Goal: Information Seeking & Learning: Find specific page/section

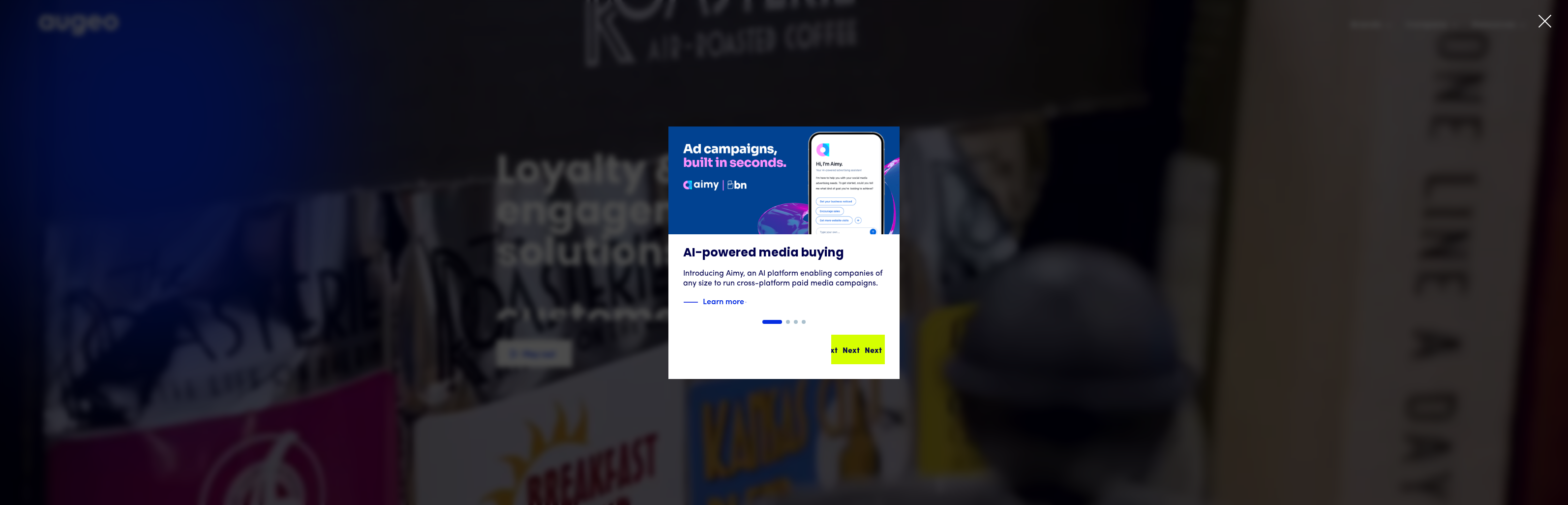
click at [876, 348] on div "Next" at bounding box center [873, 349] width 18 height 12
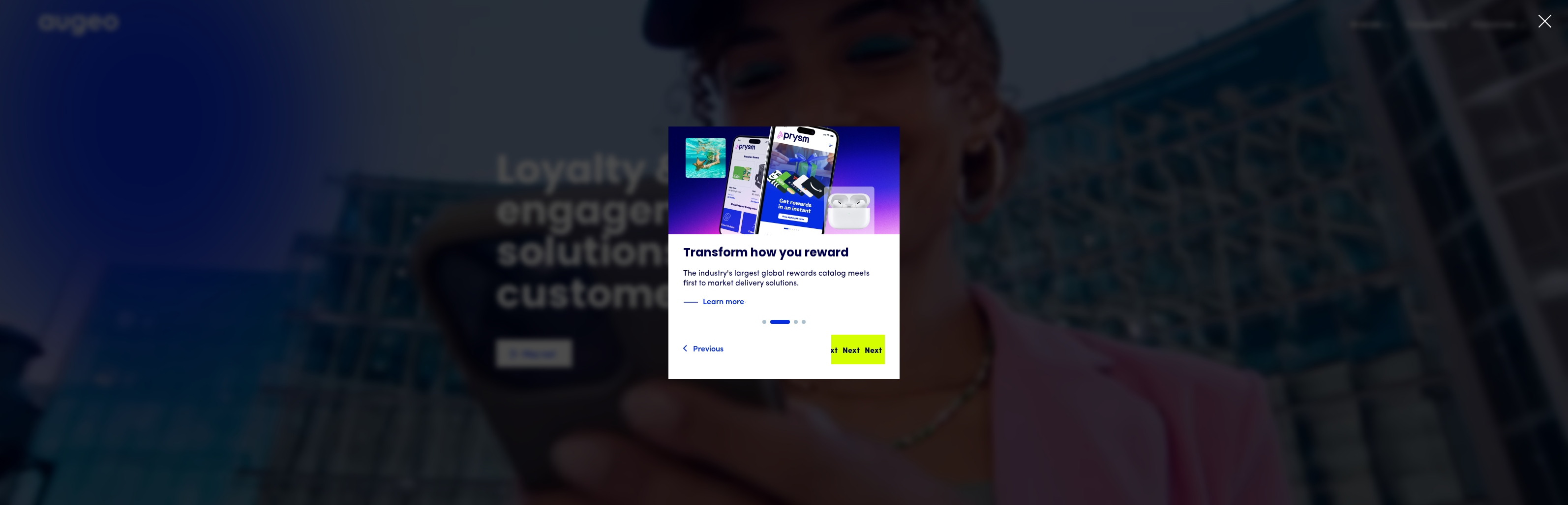
click at [860, 342] on div "Next Next Next Next" at bounding box center [858, 349] width 52 height 28
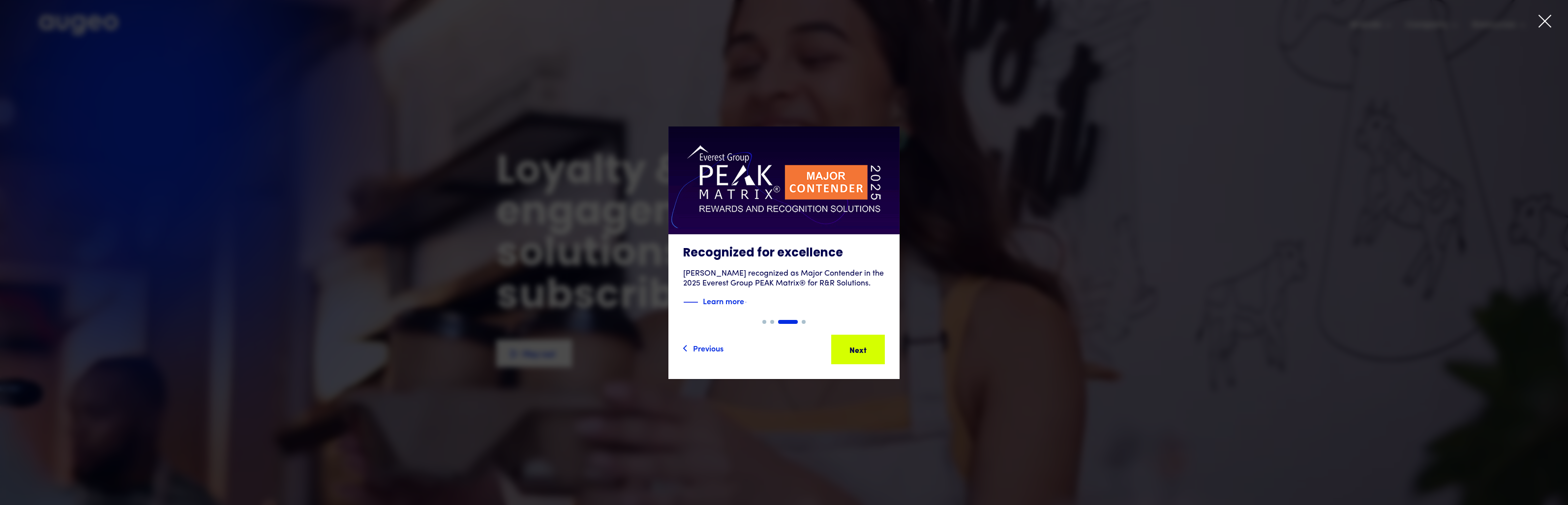
click at [860, 342] on div "Next Next Next Next" at bounding box center [858, 349] width 52 height 28
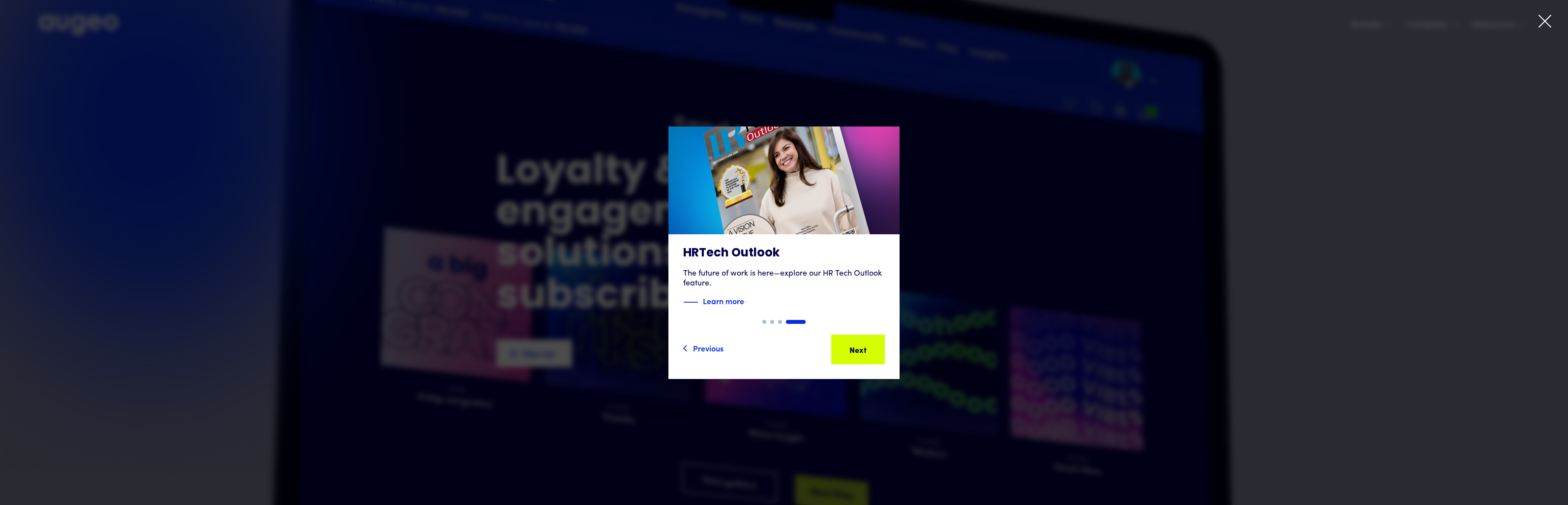
click at [860, 342] on div "Next Next Next Next" at bounding box center [858, 349] width 52 height 28
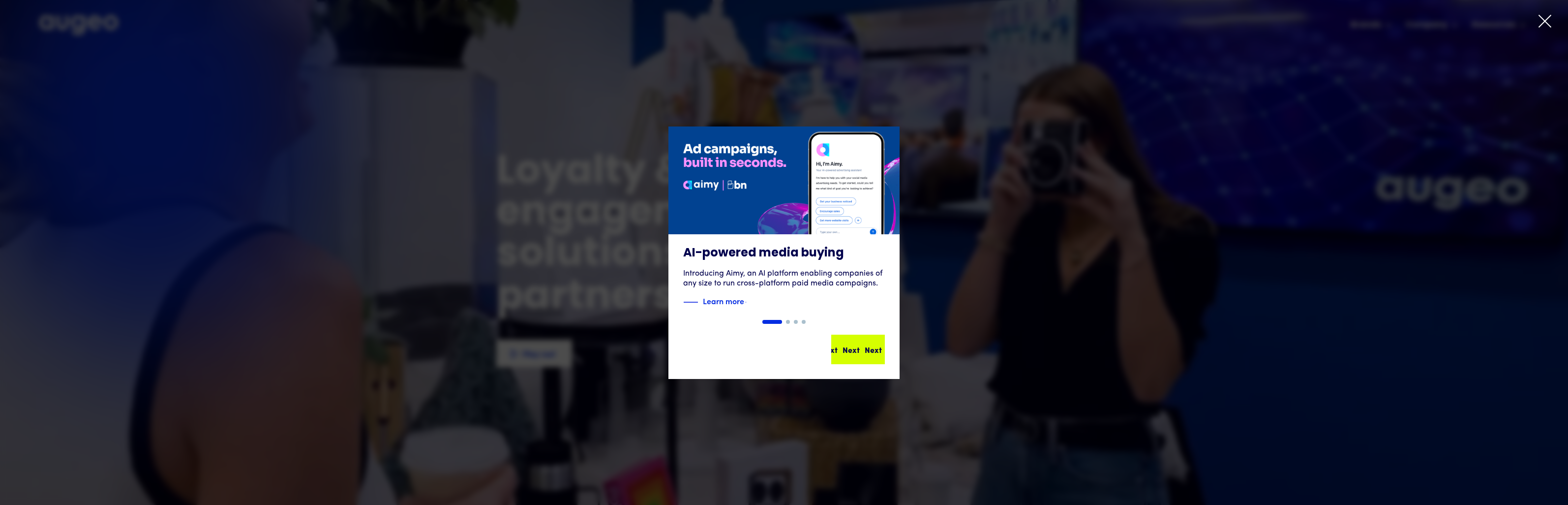
click at [858, 347] on div "Next Next Next Next" at bounding box center [862, 349] width 88 height 12
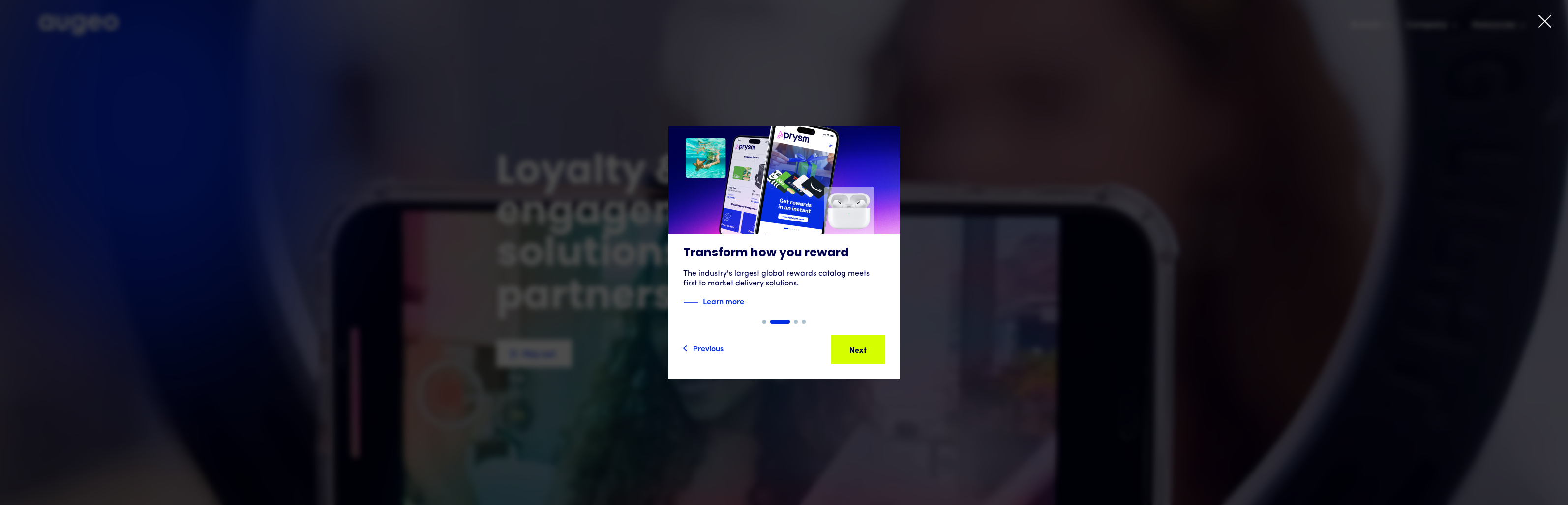
click at [865, 347] on div "Next" at bounding box center [873, 349] width 18 height 12
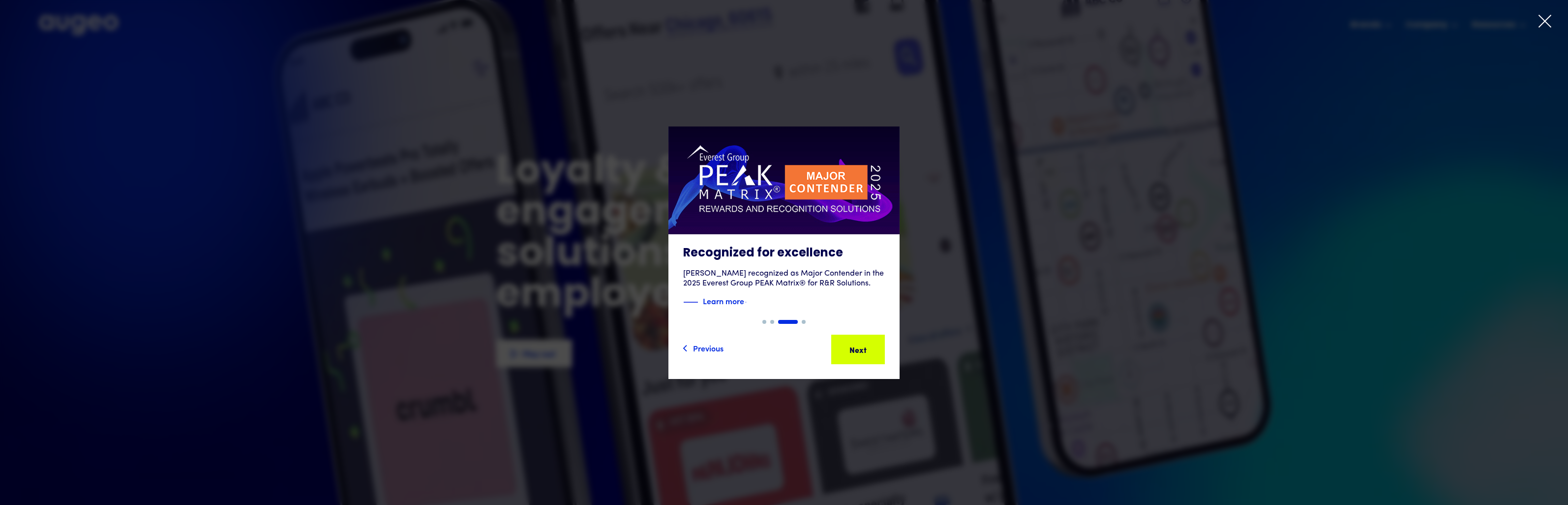
click at [1552, 18] on icon at bounding box center [1545, 21] width 15 height 15
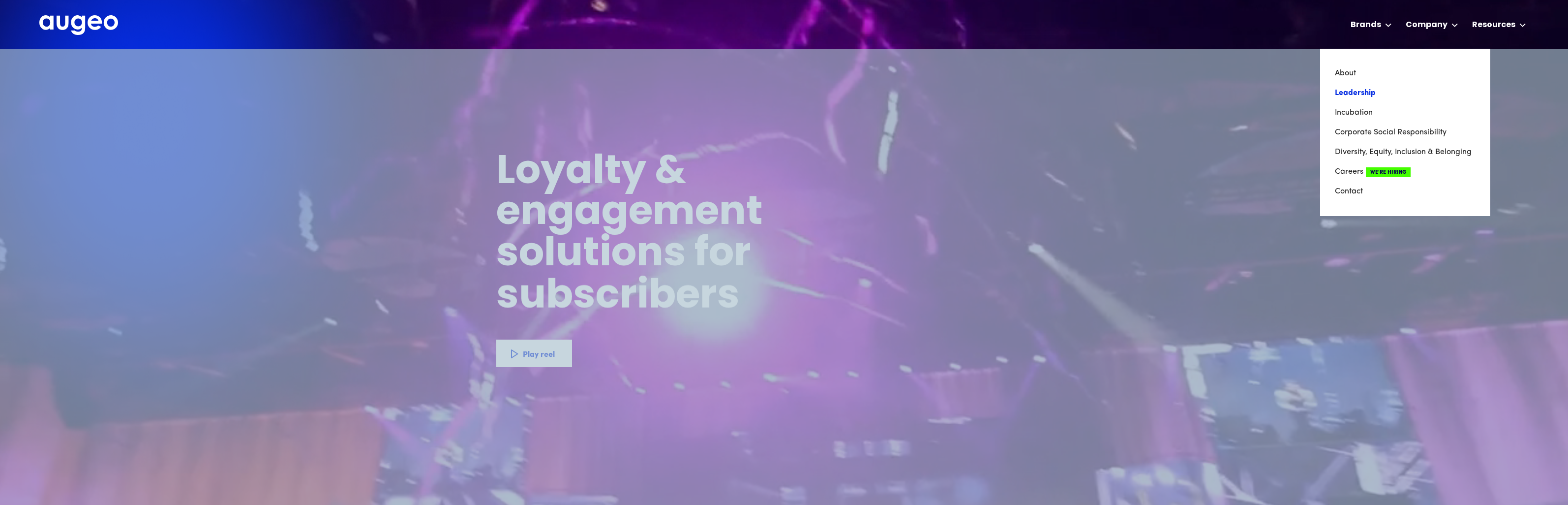
click at [1360, 99] on link "Leadership" at bounding box center [1405, 92] width 141 height 19
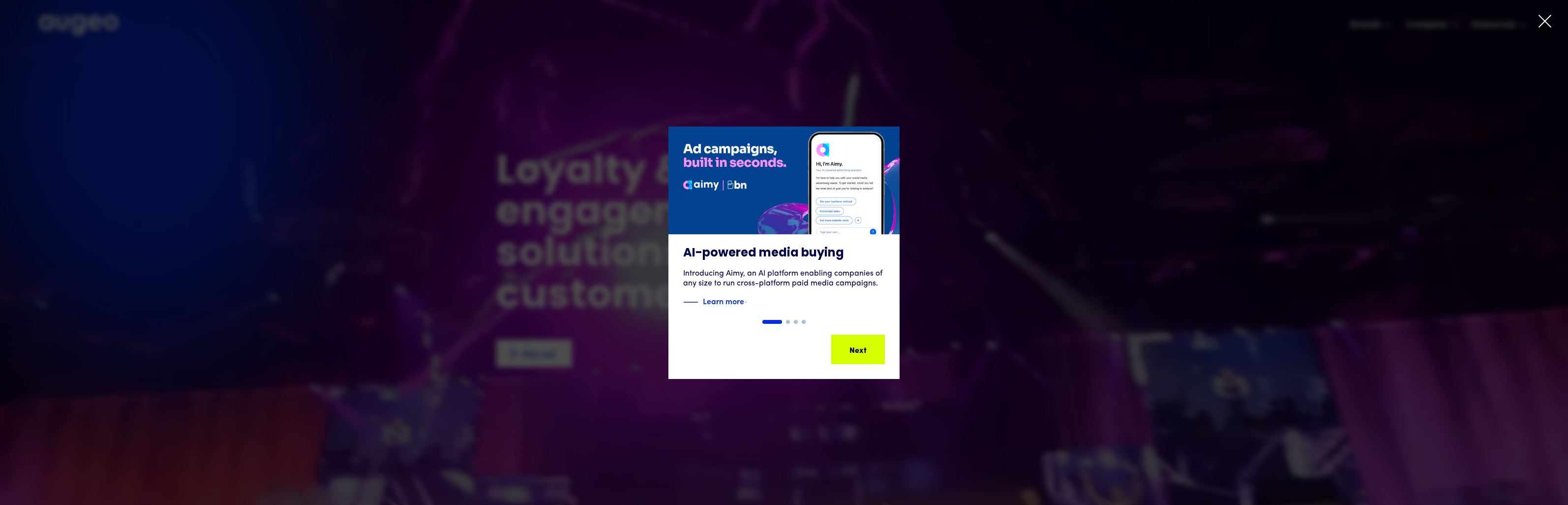
drag, startPoint x: 1323, startPoint y: 1, endPoint x: 1545, endPoint y: 20, distance: 222.8
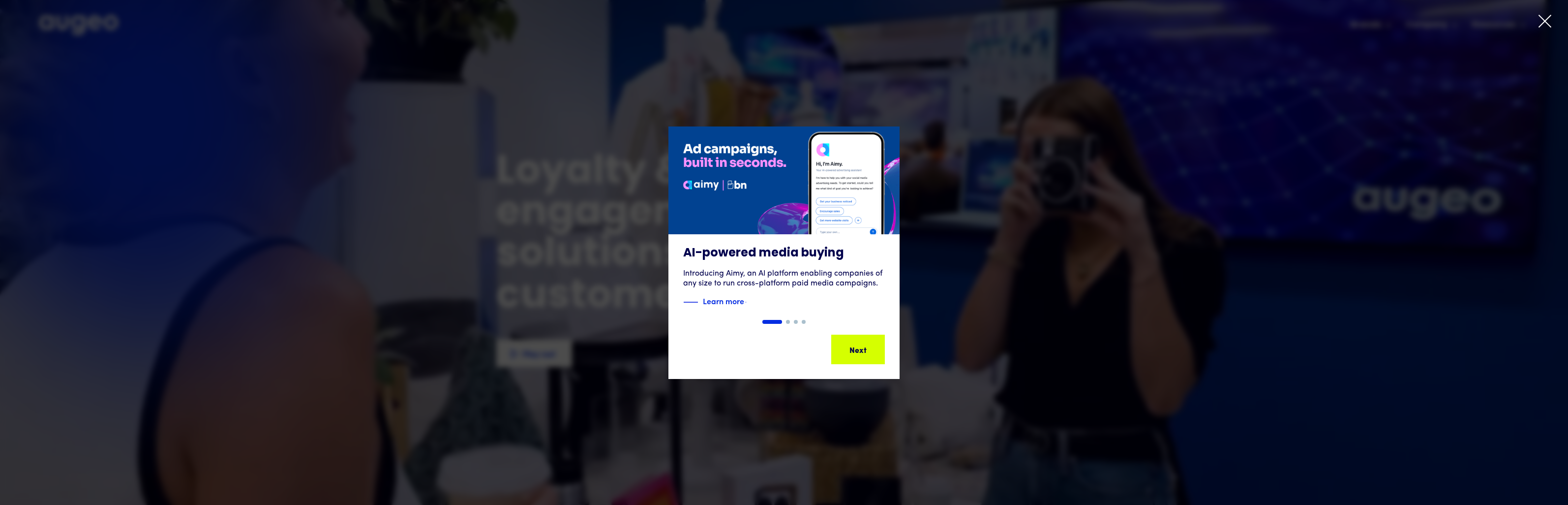
click at [1545, 20] on icon at bounding box center [1545, 21] width 15 height 15
